Goal: Transaction & Acquisition: Purchase product/service

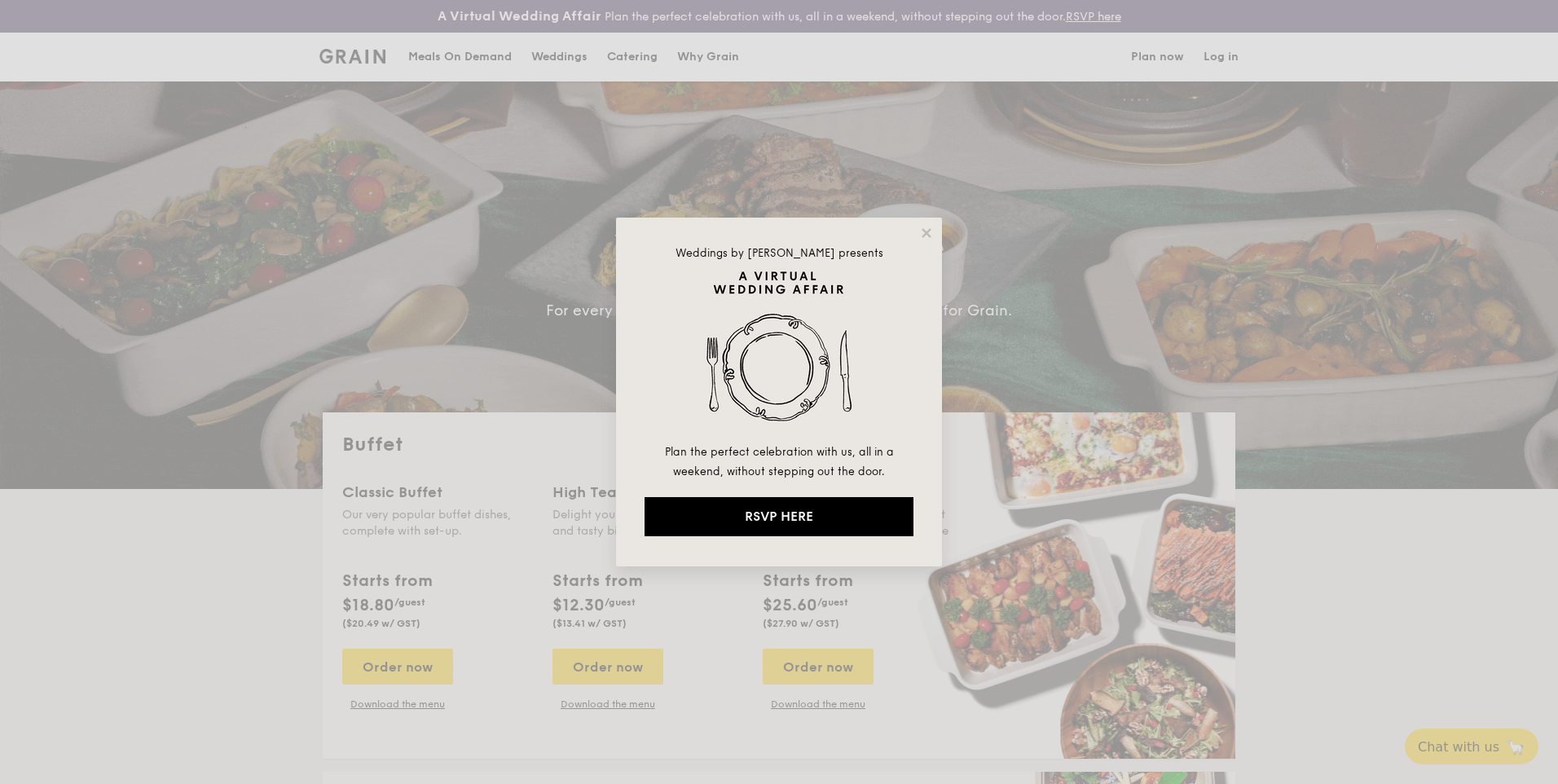
select select
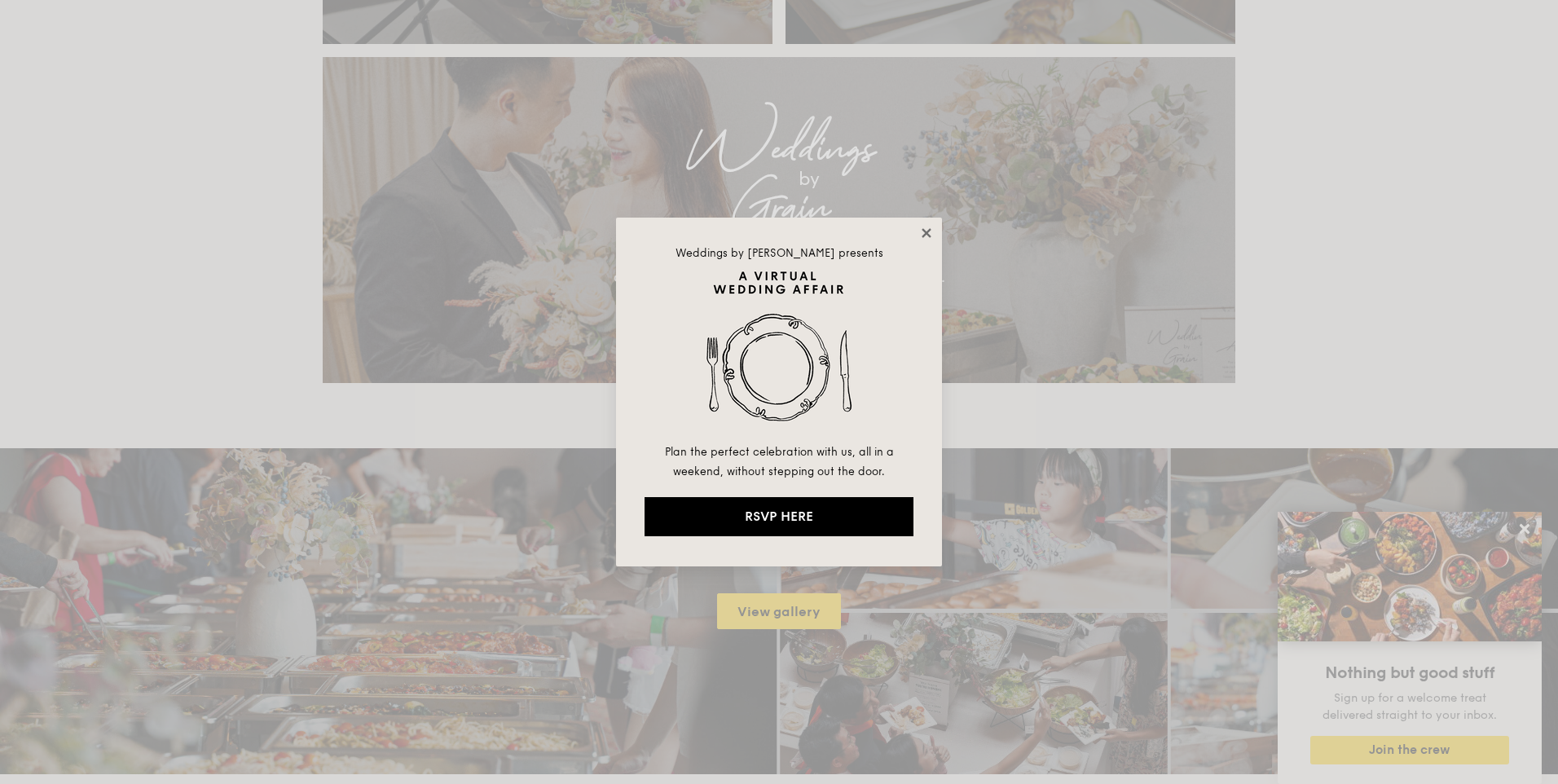
click at [930, 232] on icon at bounding box center [927, 233] width 15 height 15
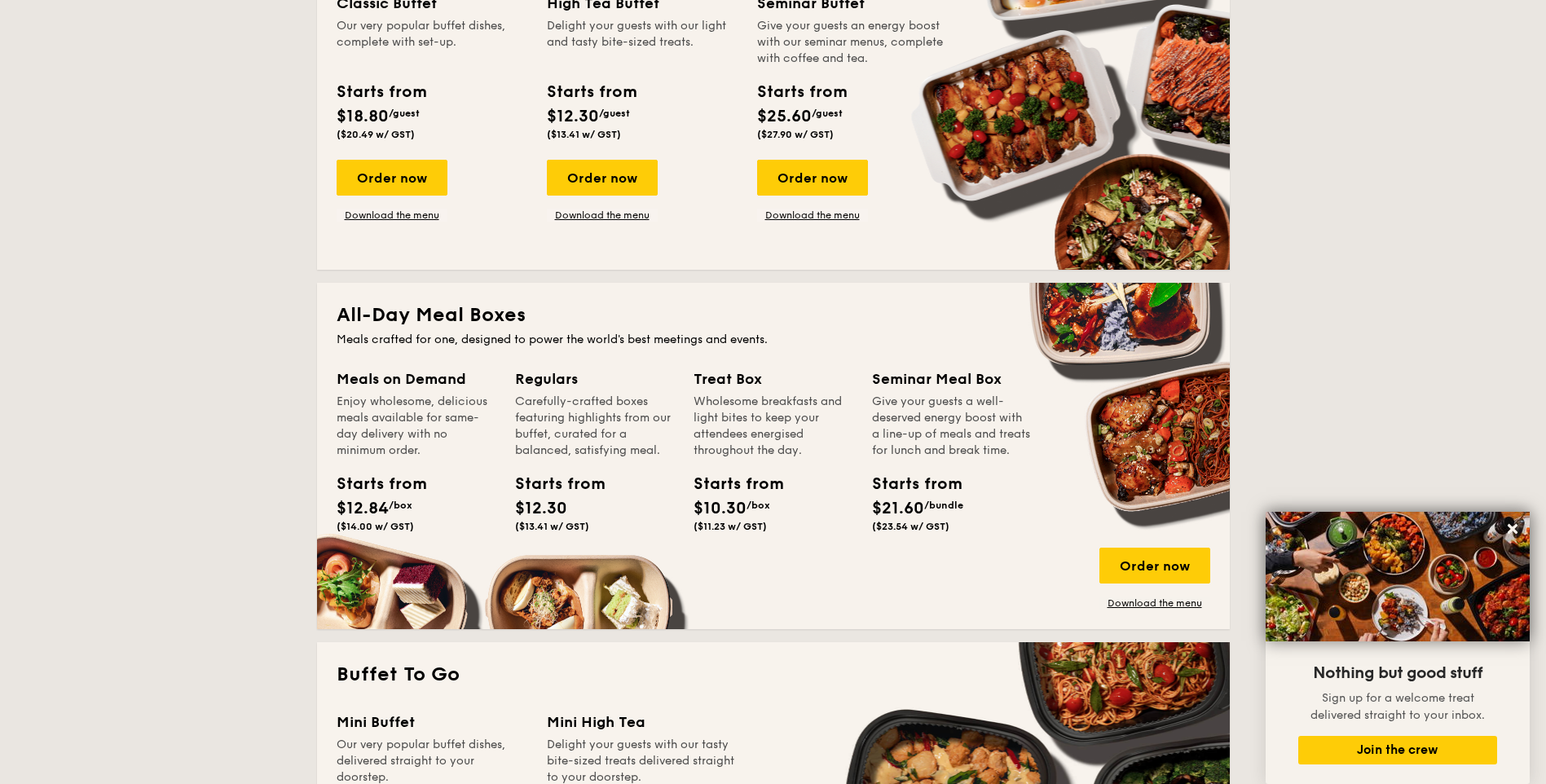
scroll to position [407, 0]
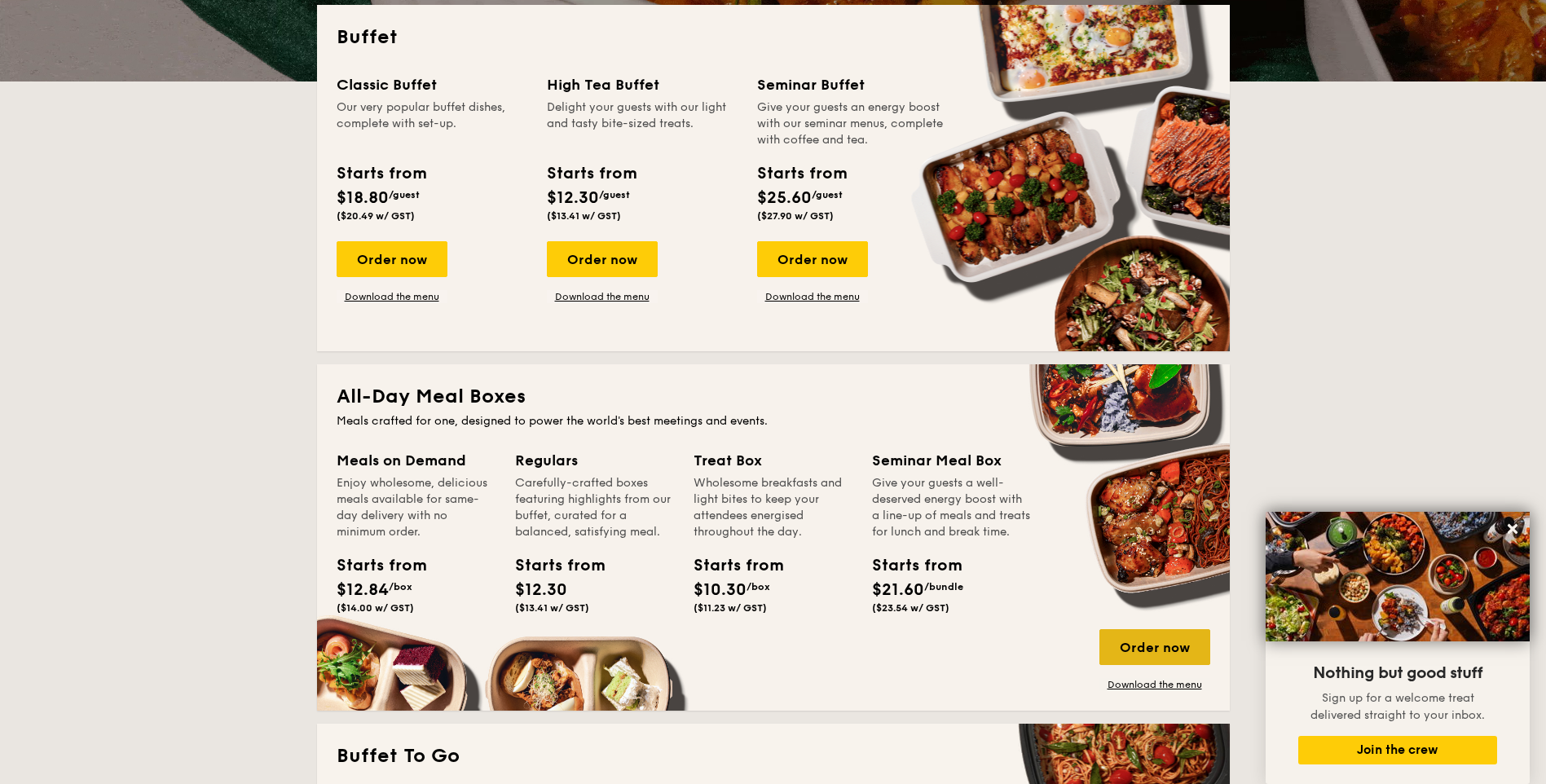
click at [1170, 656] on div "Order now" at bounding box center [1154, 647] width 111 height 35
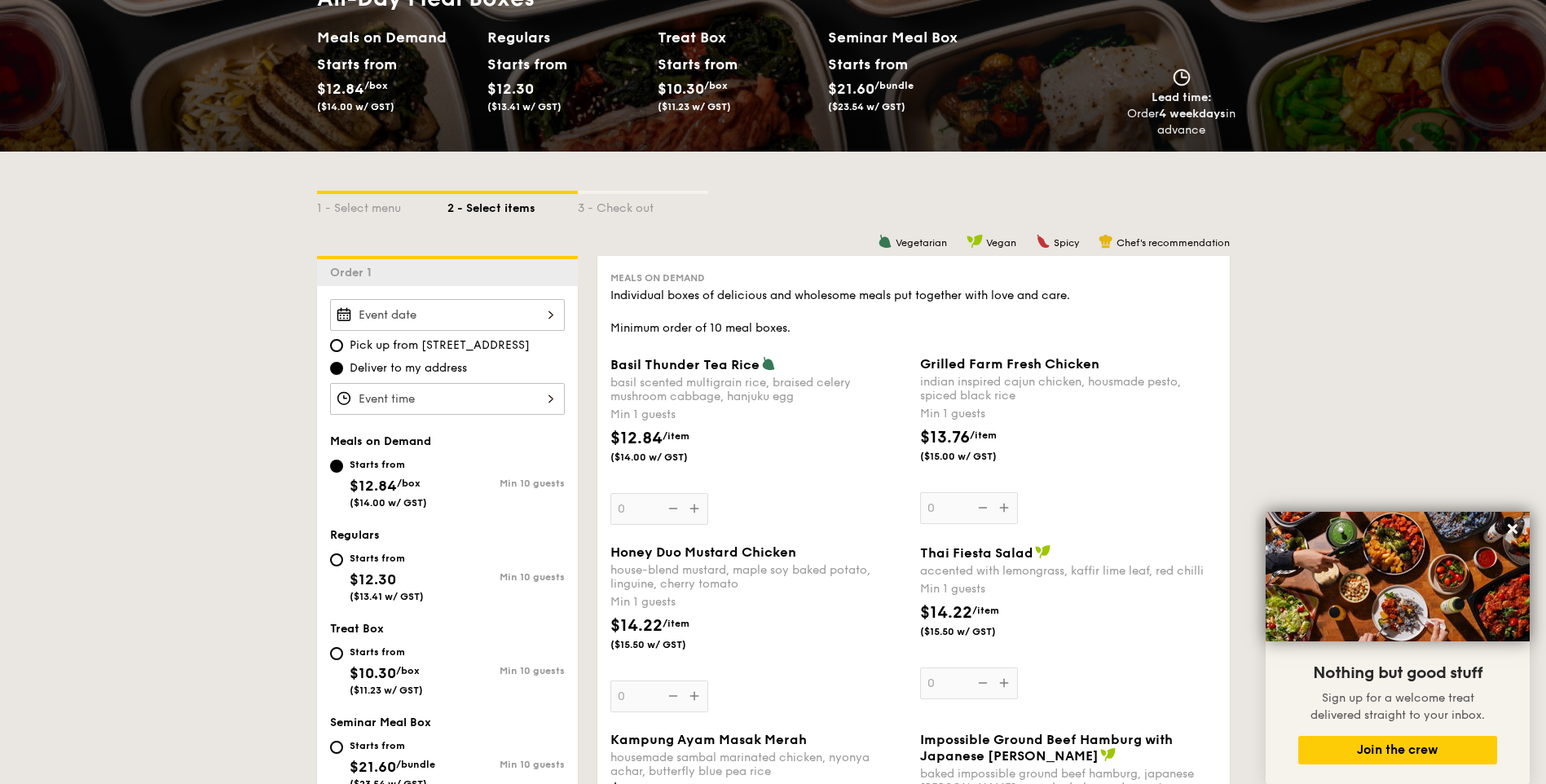
scroll to position [81, 0]
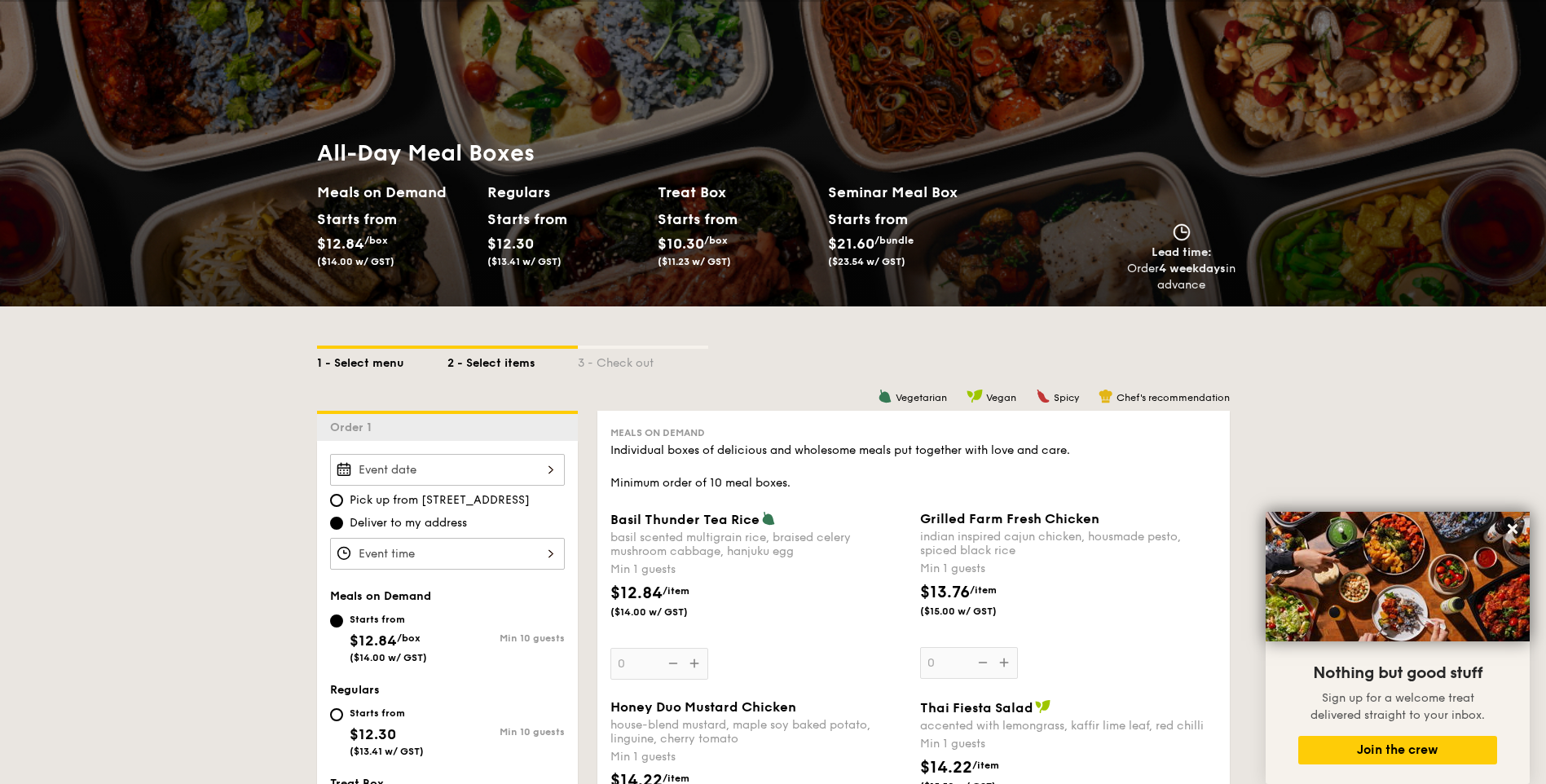
click at [353, 361] on div "1 - Select menu" at bounding box center [382, 360] width 131 height 22
select select
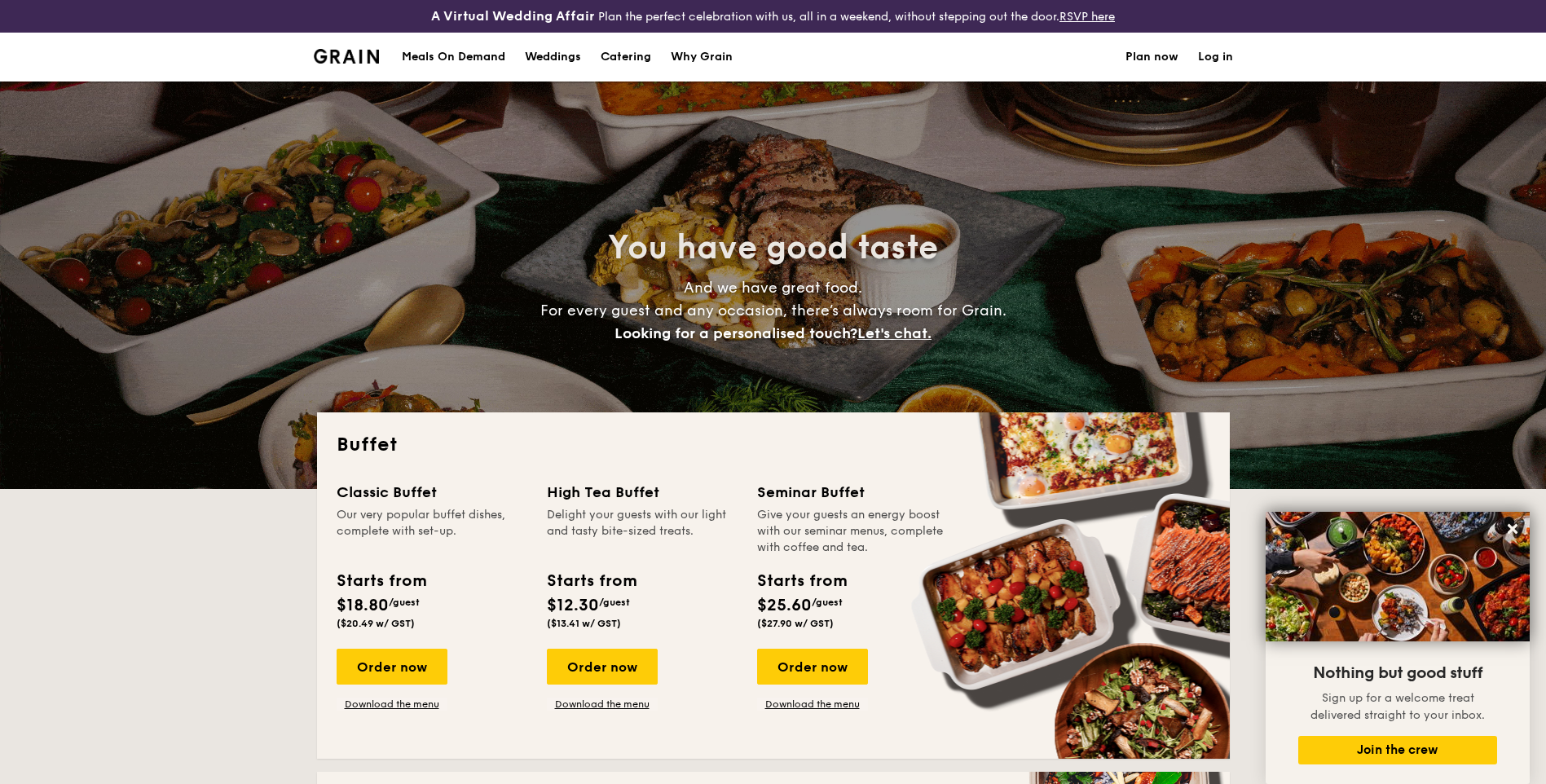
click at [445, 56] on div "Meals On Demand" at bounding box center [453, 57] width 104 height 48
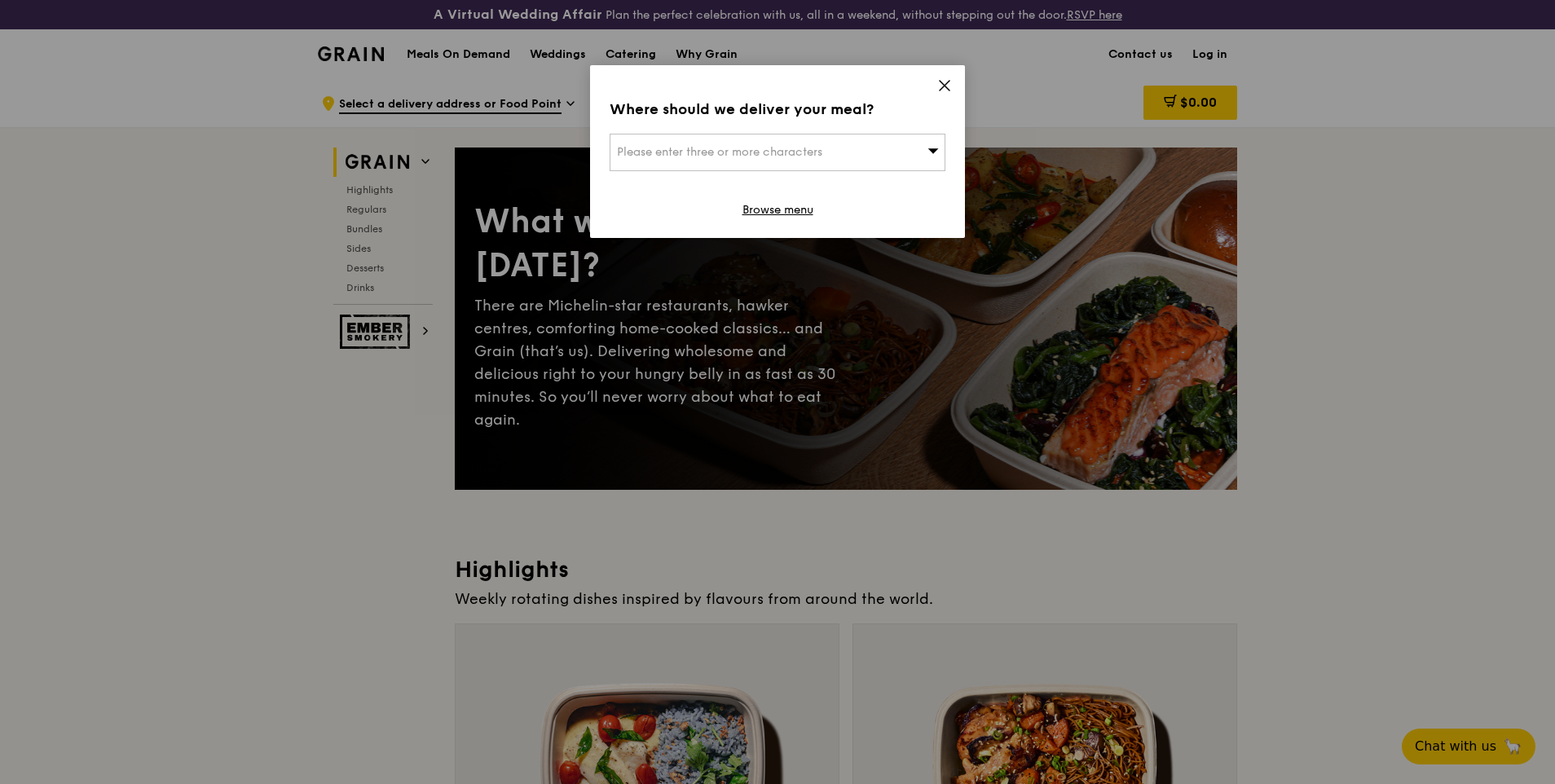
click at [943, 82] on icon at bounding box center [944, 86] width 15 height 15
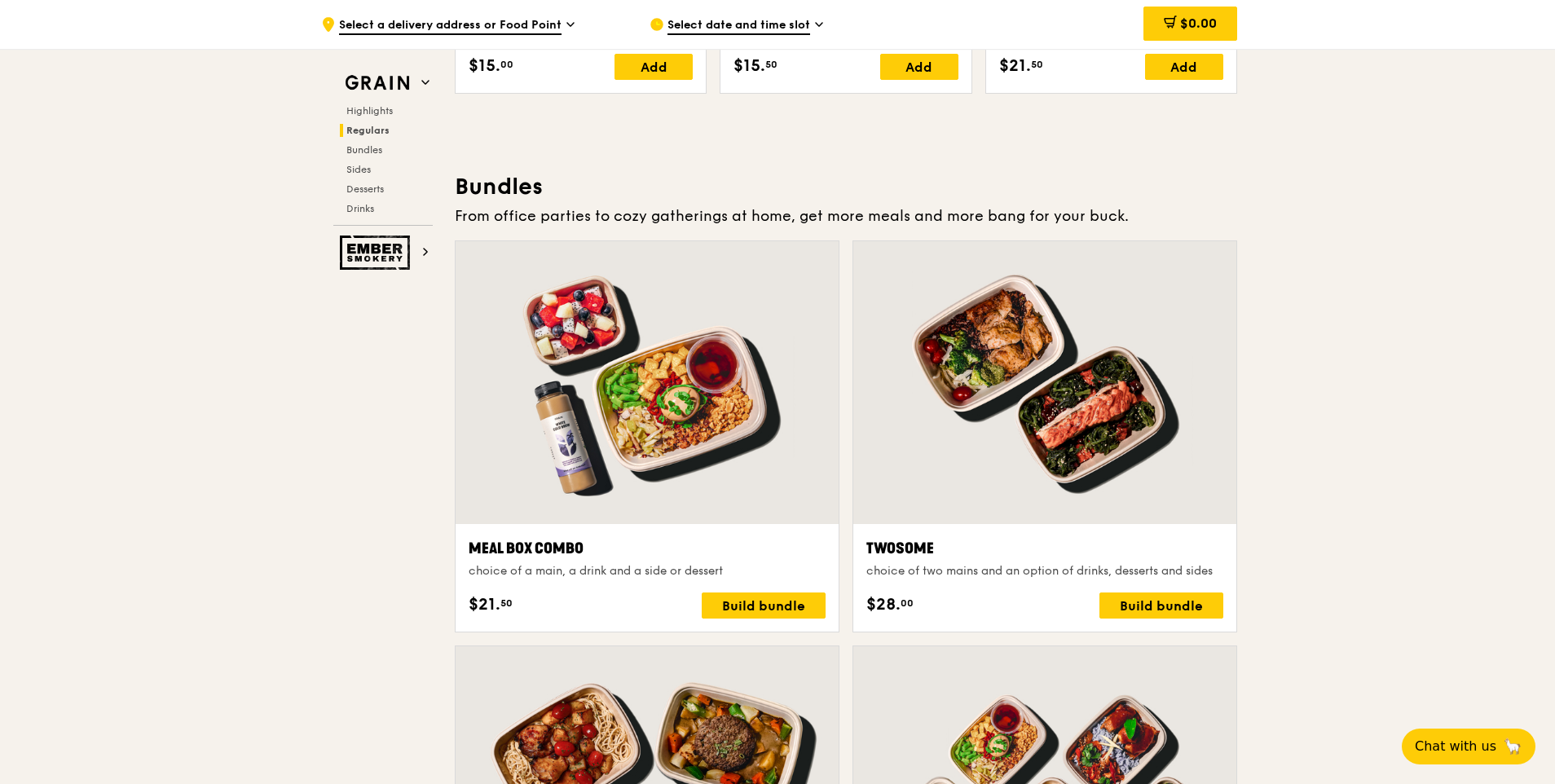
scroll to position [2281, 0]
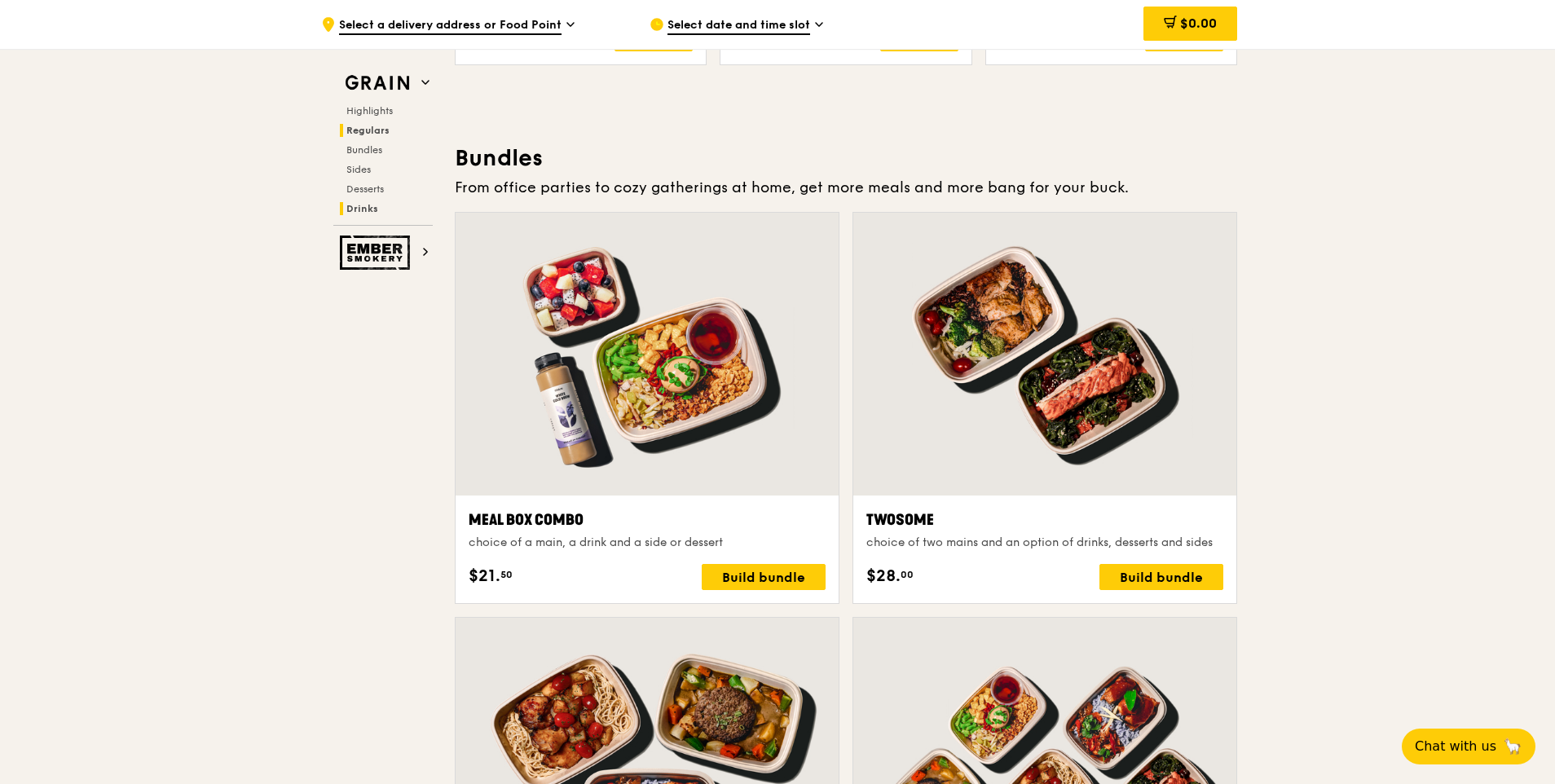
click at [364, 205] on span "Drinks" at bounding box center [362, 209] width 32 height 11
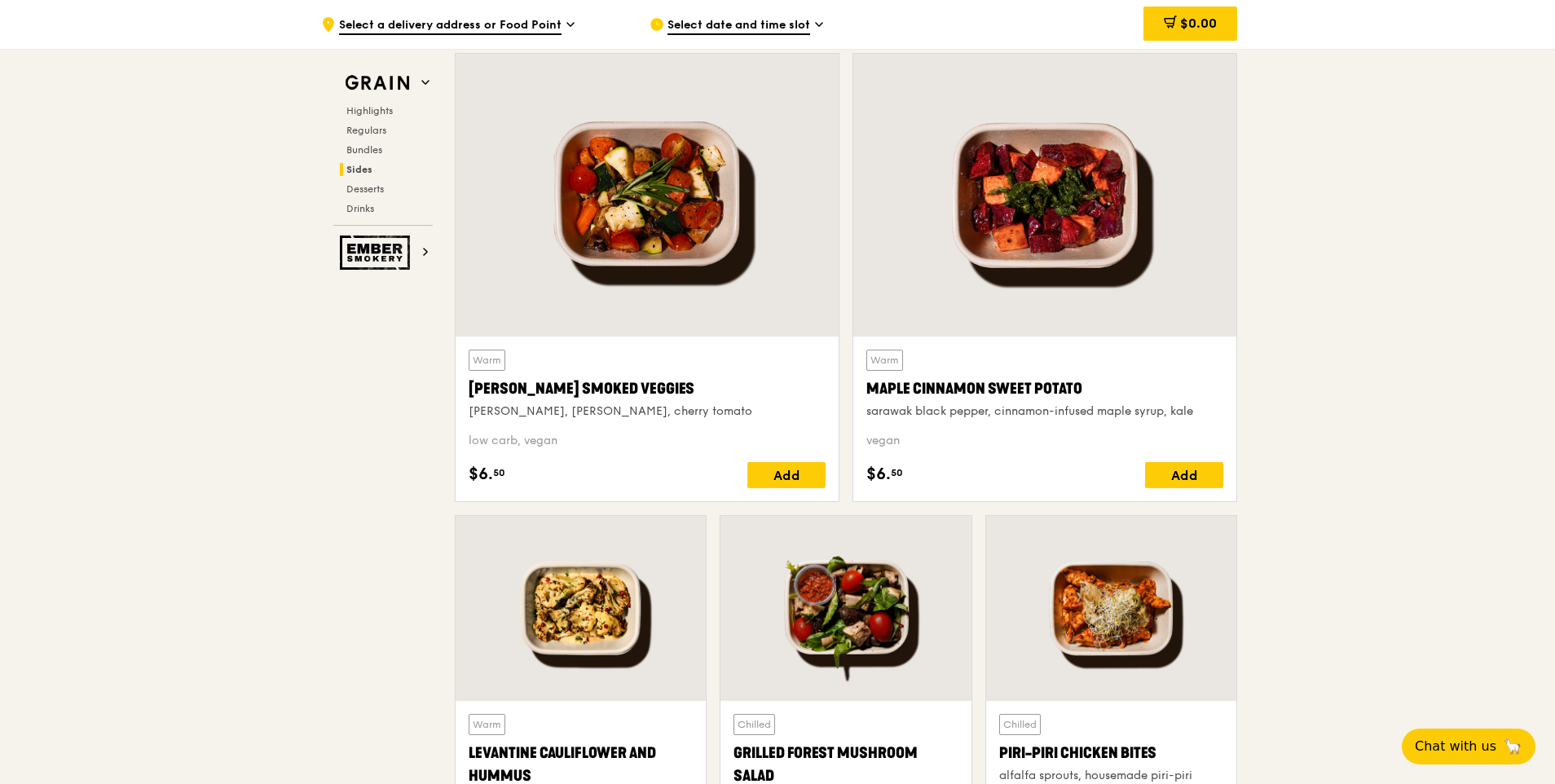
scroll to position [3694, 0]
